Goal: Navigation & Orientation: Find specific page/section

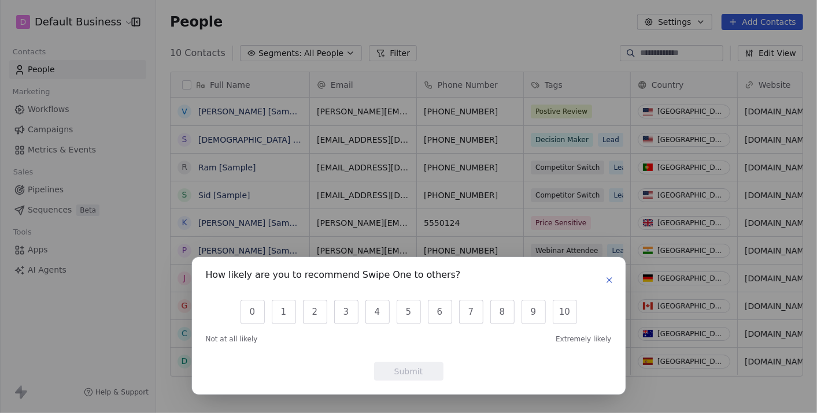
scroll to position [354, 650]
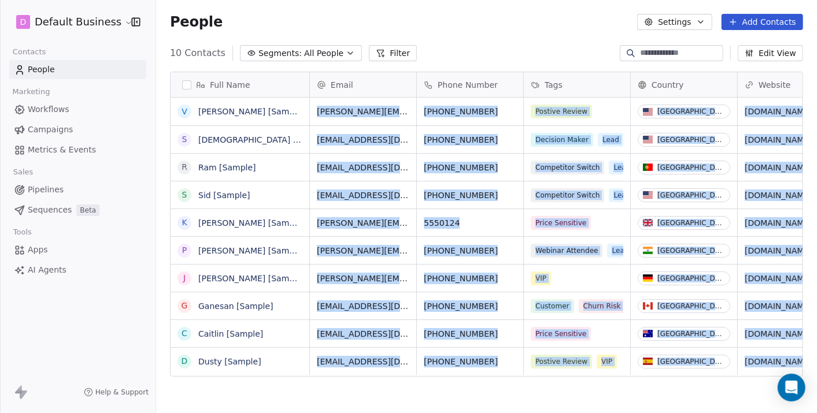
click at [816, 170] on html "D Default Business Contacts People Marketing Workflows Campaigns Metrics & Even…" at bounding box center [408, 217] width 817 height 435
click at [105, 23] on html "D Default Business Contacts People Marketing Workflows Campaigns Metrics & Even…" at bounding box center [408, 217] width 817 height 435
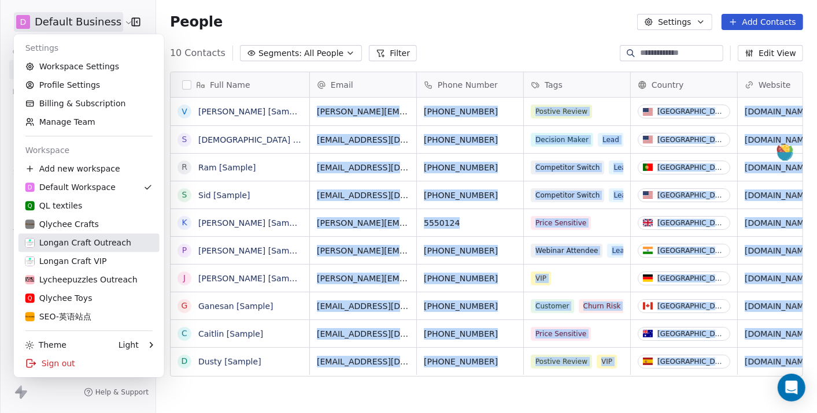
click at [89, 242] on div "Longan Craft Outreach" at bounding box center [78, 243] width 106 height 12
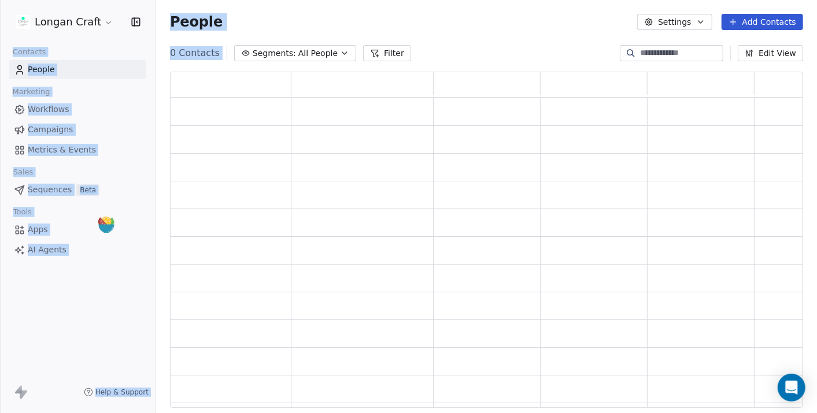
scroll to position [327, 623]
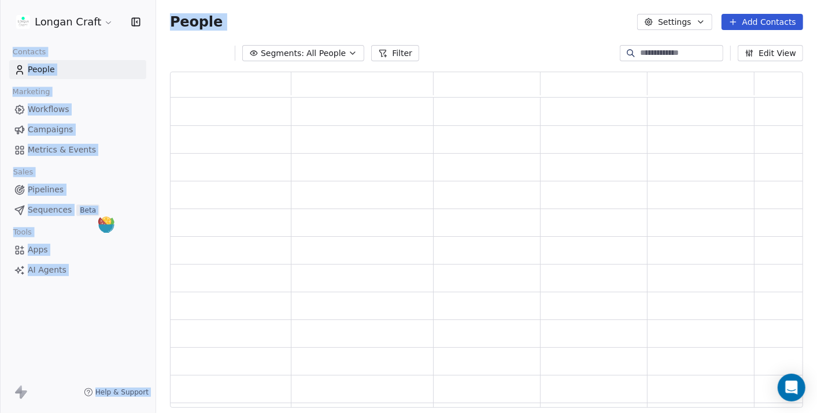
click at [62, 313] on div "Longan Craft Contacts People Marketing Workflows Campaigns Metrics & Events Sal…" at bounding box center [78, 206] width 156 height 413
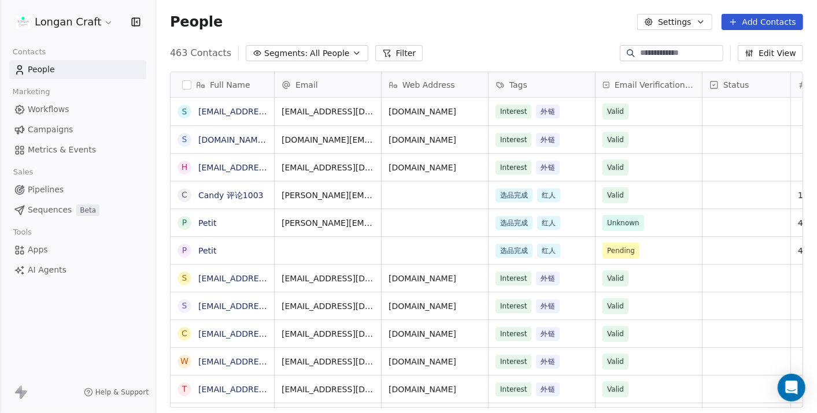
scroll to position [354, 650]
click at [38, 247] on span "Apps" at bounding box center [38, 250] width 20 height 12
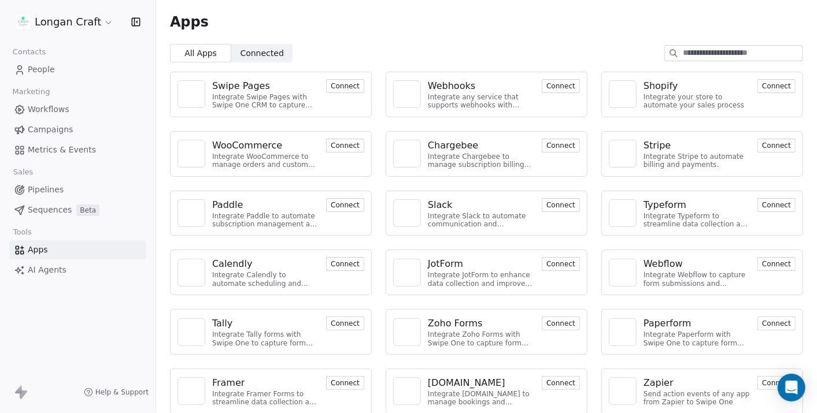
click at [47, 71] on span "People" at bounding box center [41, 70] width 27 height 12
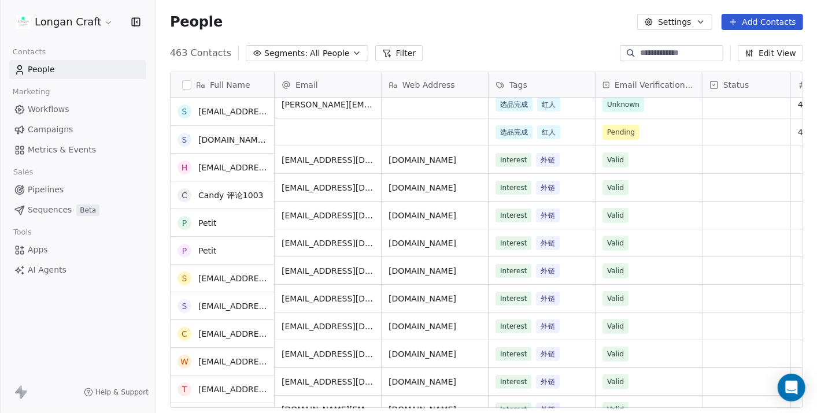
scroll to position [128, 0]
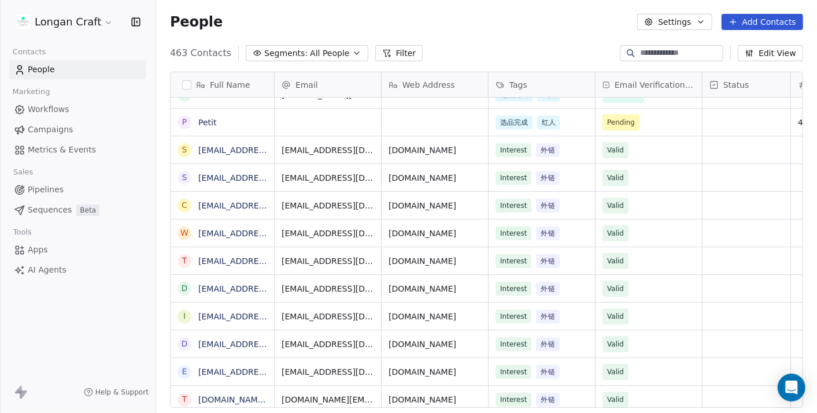
click at [62, 252] on link "Apps" at bounding box center [77, 250] width 137 height 19
